Goal: Task Accomplishment & Management: Use online tool/utility

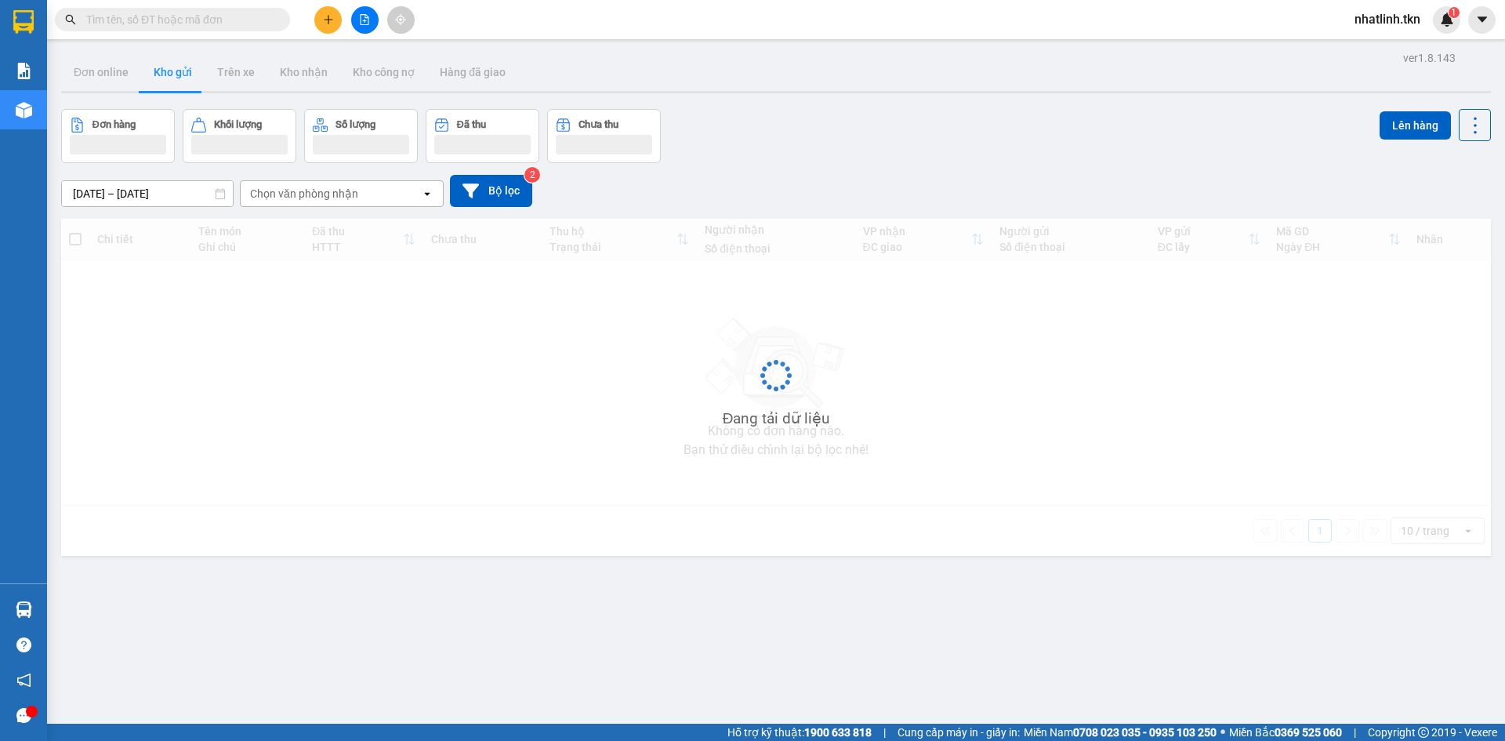
click at [242, 27] on input "text" at bounding box center [178, 19] width 185 height 17
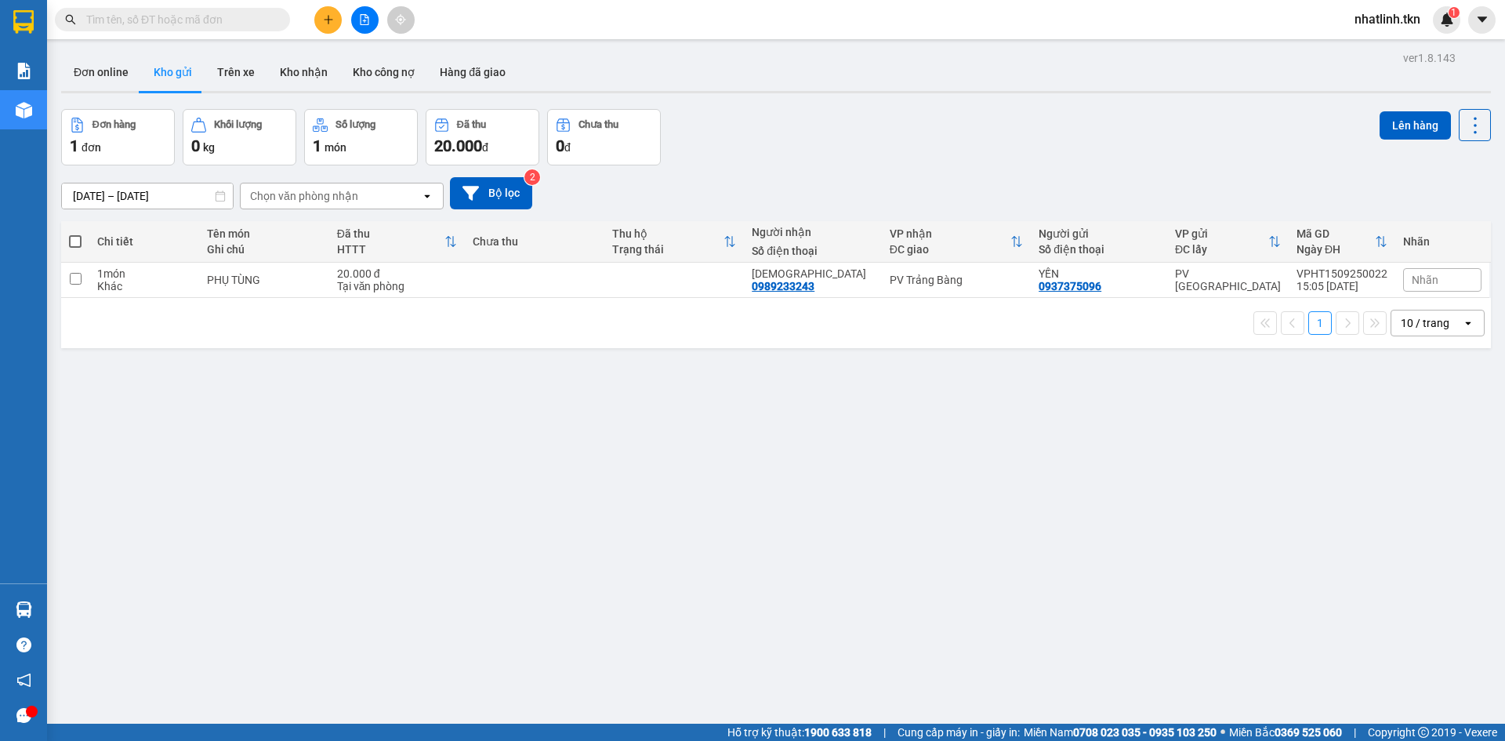
click at [227, 21] on input "text" at bounding box center [178, 19] width 185 height 17
type input "0"
click at [230, 19] on input "text" at bounding box center [178, 19] width 185 height 17
paste input "0978557544"
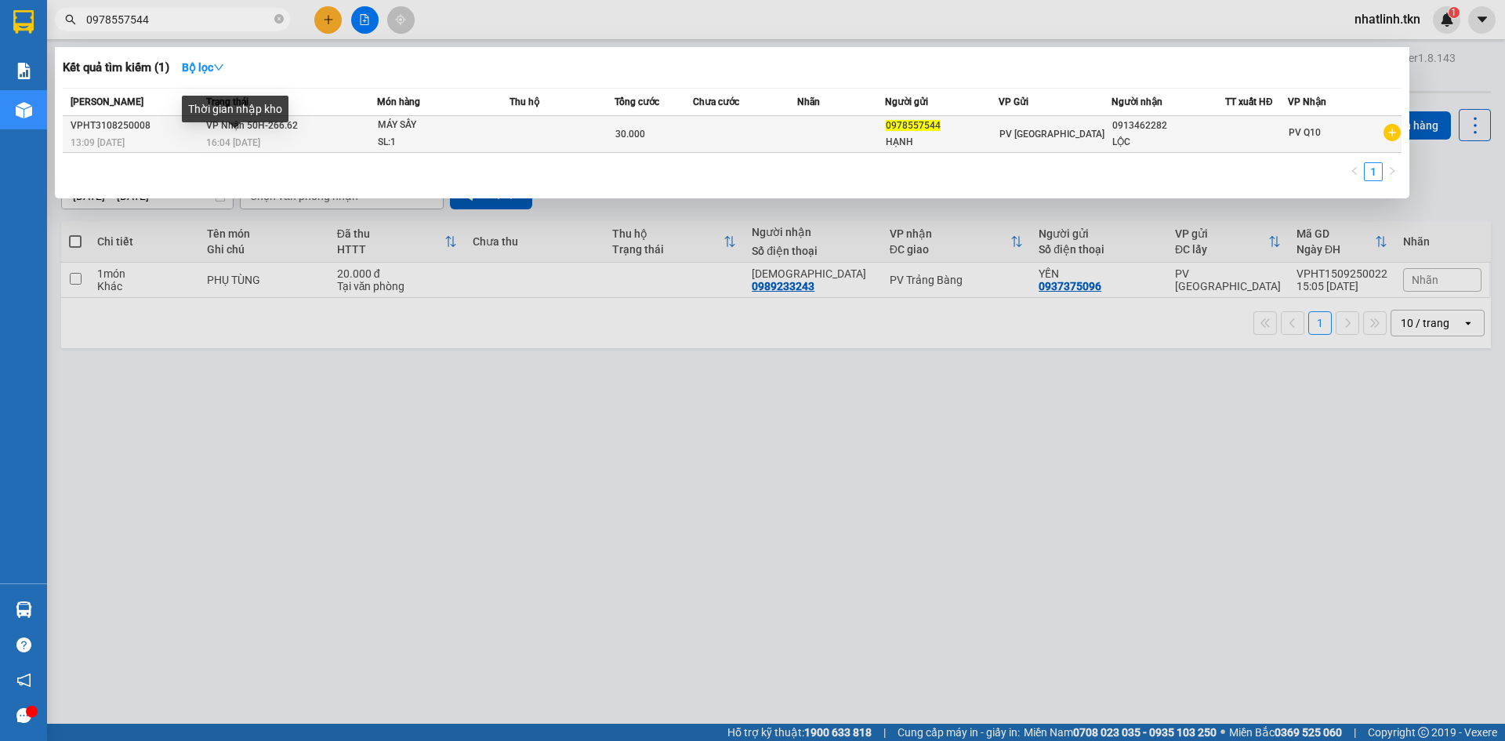
type input "0978557544"
click at [247, 143] on span "16:04 [DATE]" at bounding box center [233, 142] width 54 height 11
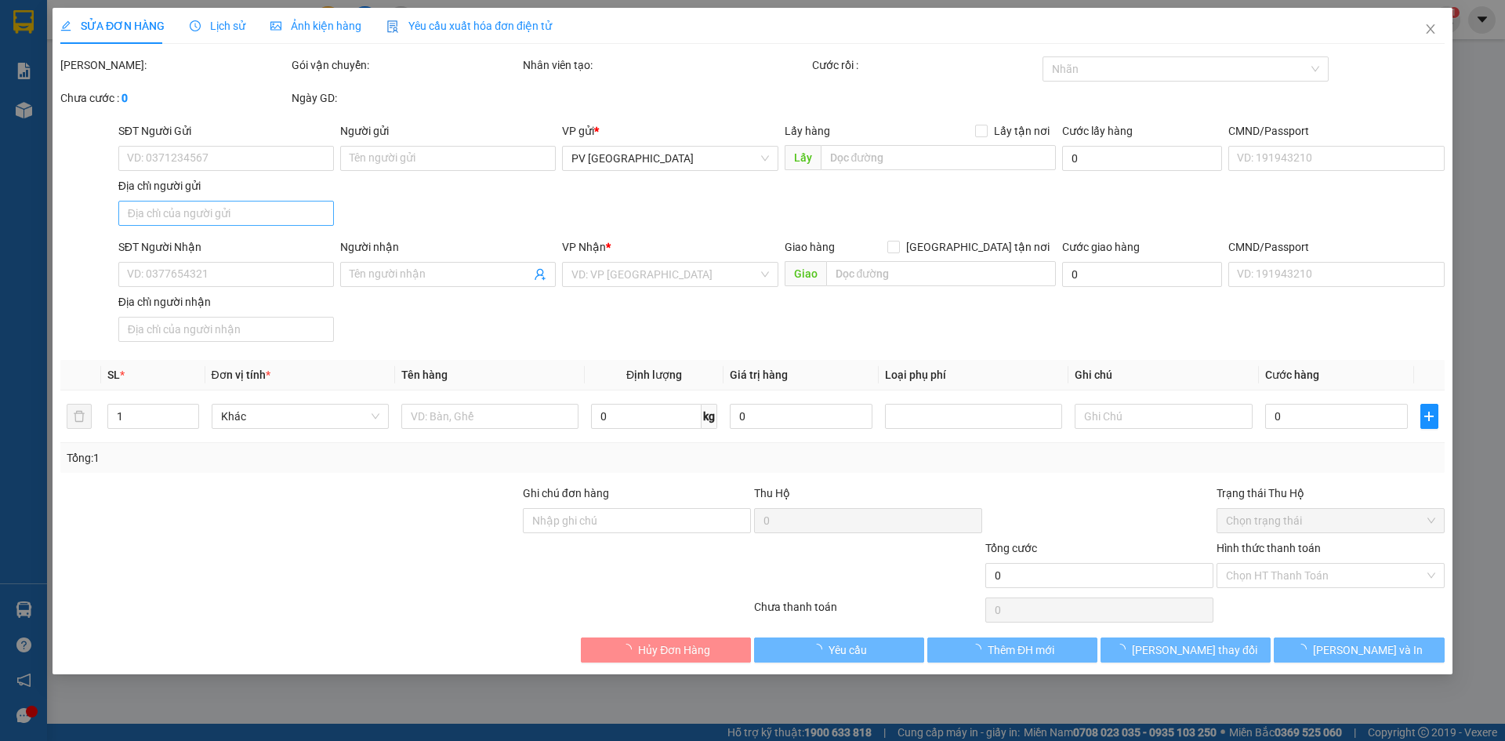
type input "0978557544"
type input "HẠNH"
type input "0913462282"
type input "LỘC"
type input "30.000"
